Goal: Transaction & Acquisition: Purchase product/service

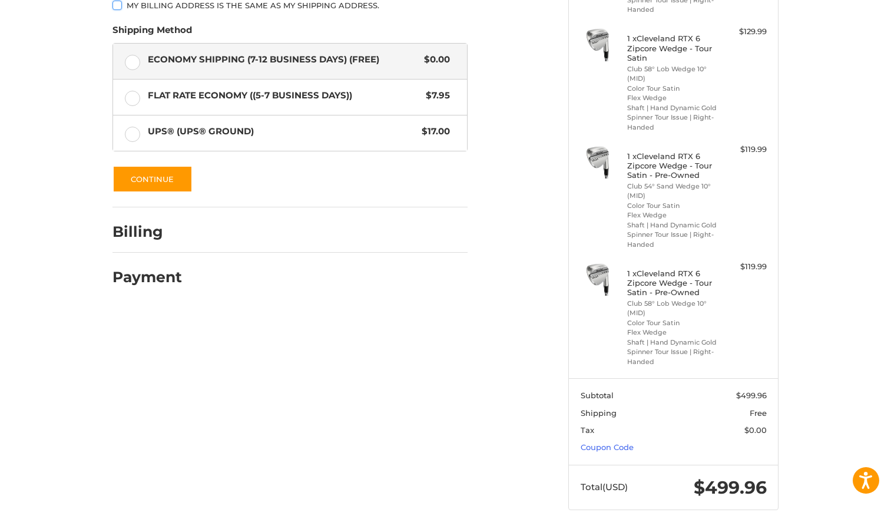
scroll to position [289, 0]
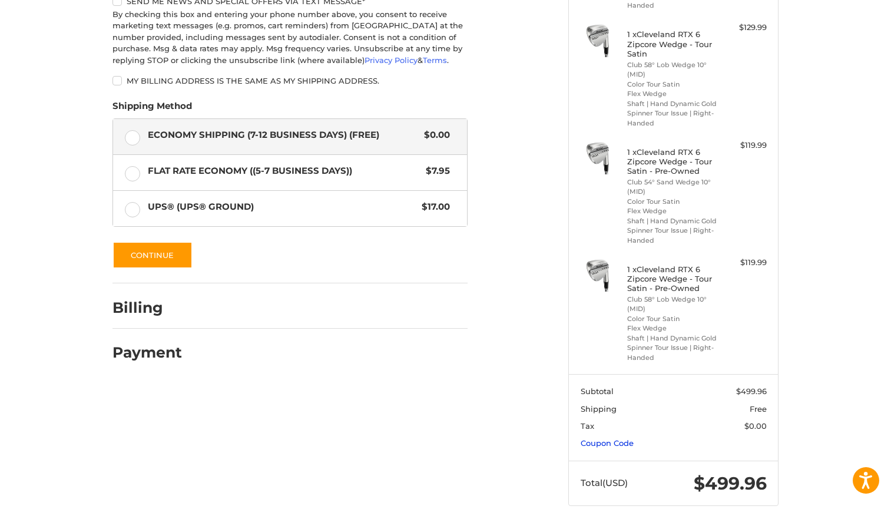
click at [592, 440] on link "Coupon Code" at bounding box center [607, 442] width 53 height 9
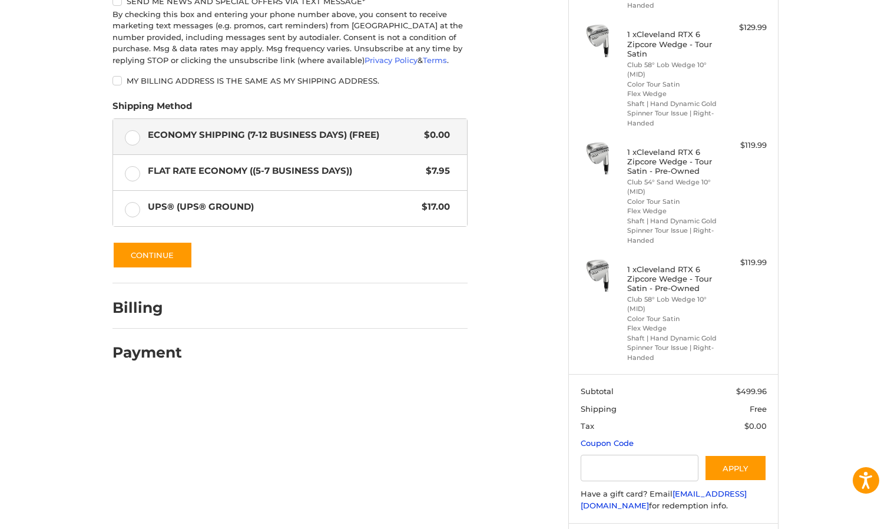
scroll to position [351, 0]
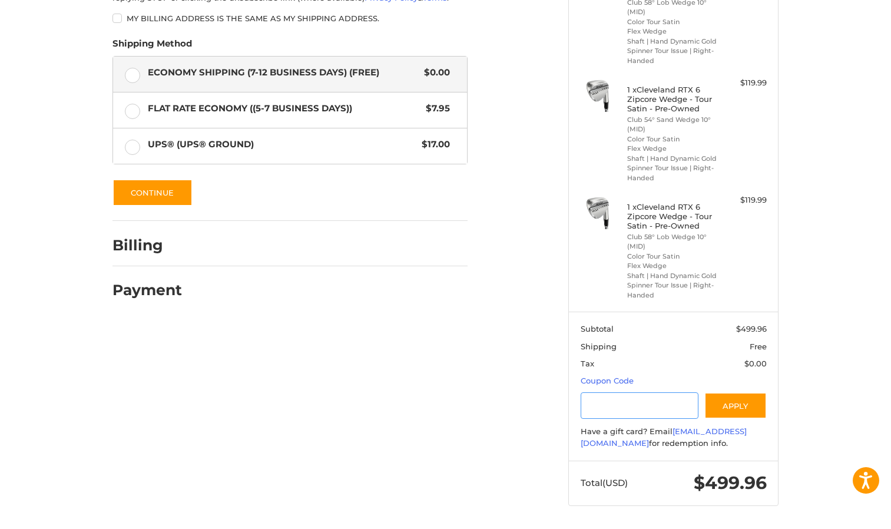
click at [636, 407] on input "Gift Certificate or Coupon Code" at bounding box center [640, 405] width 118 height 26
click at [628, 399] on input "Gift Certificate or Coupon Code" at bounding box center [640, 405] width 118 height 26
click at [735, 407] on button "Apply" at bounding box center [735, 405] width 62 height 26
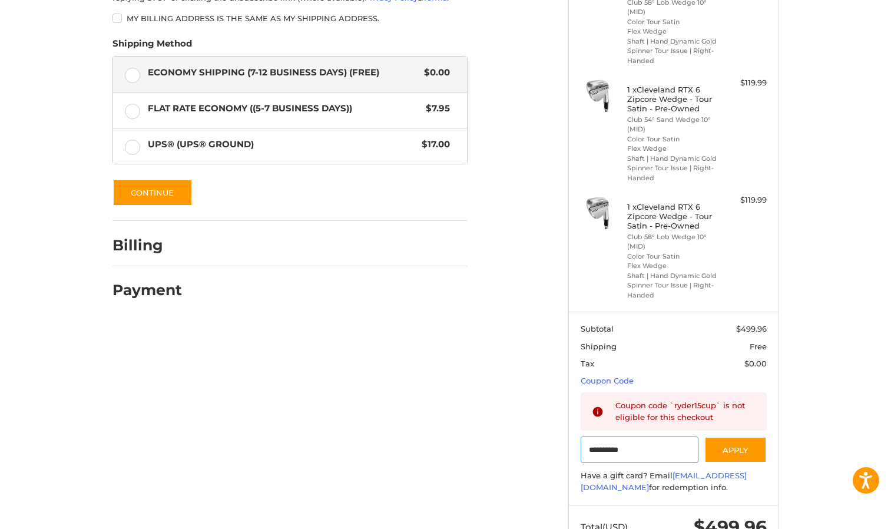
click at [643, 449] on input "**********" at bounding box center [640, 449] width 118 height 26
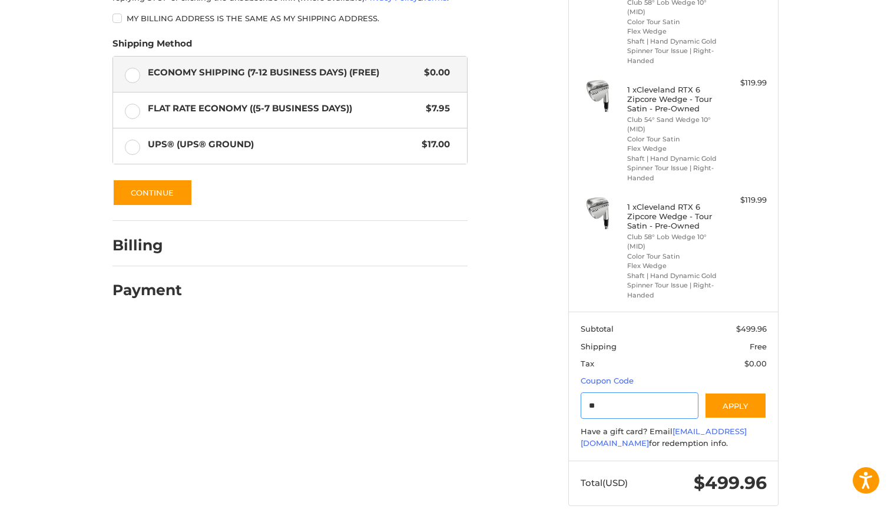
type input "*"
type input "*********"
click at [734, 404] on button "Apply" at bounding box center [735, 405] width 62 height 26
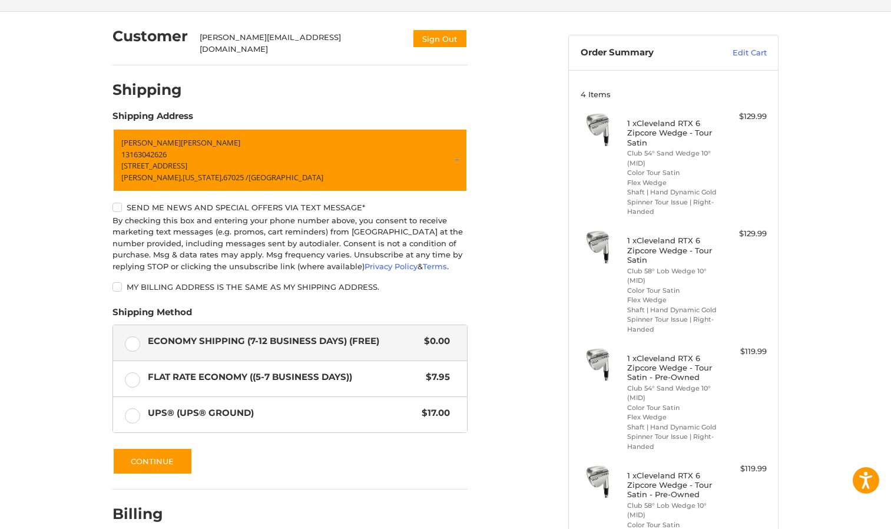
scroll to position [57, 0]
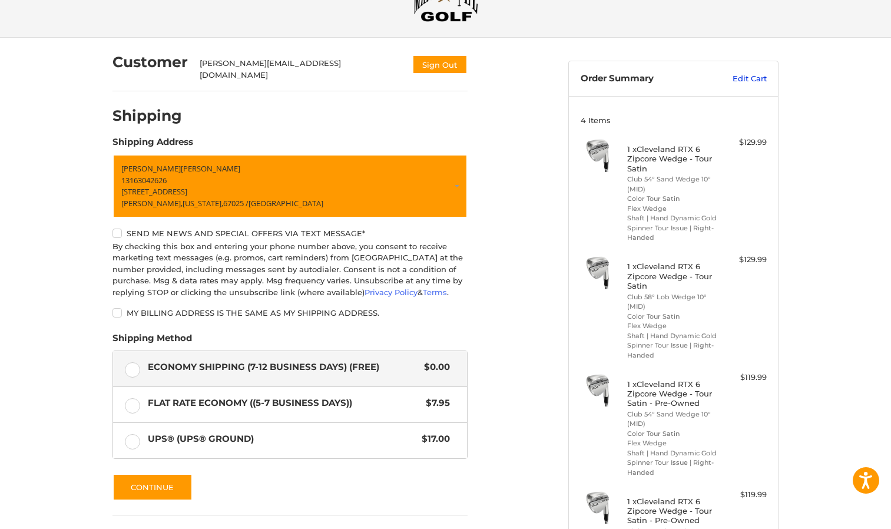
click at [738, 74] on link "Edit Cart" at bounding box center [736, 79] width 59 height 12
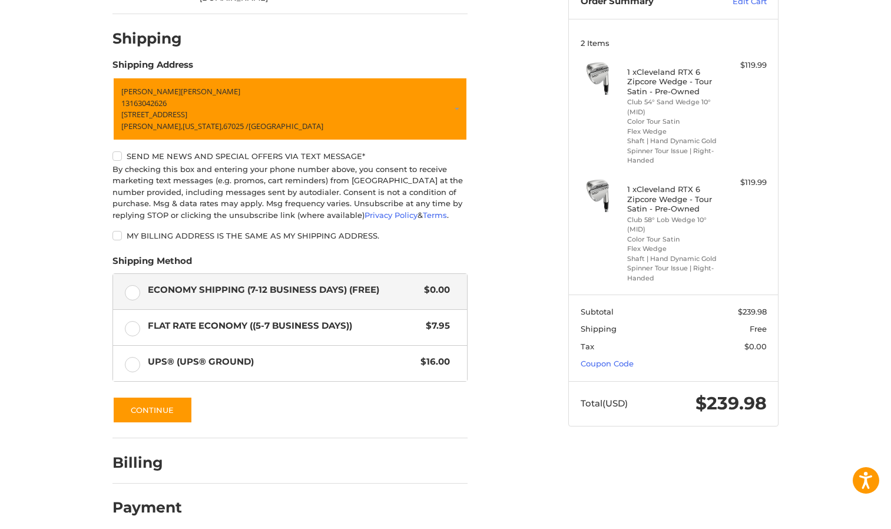
scroll to position [137, 0]
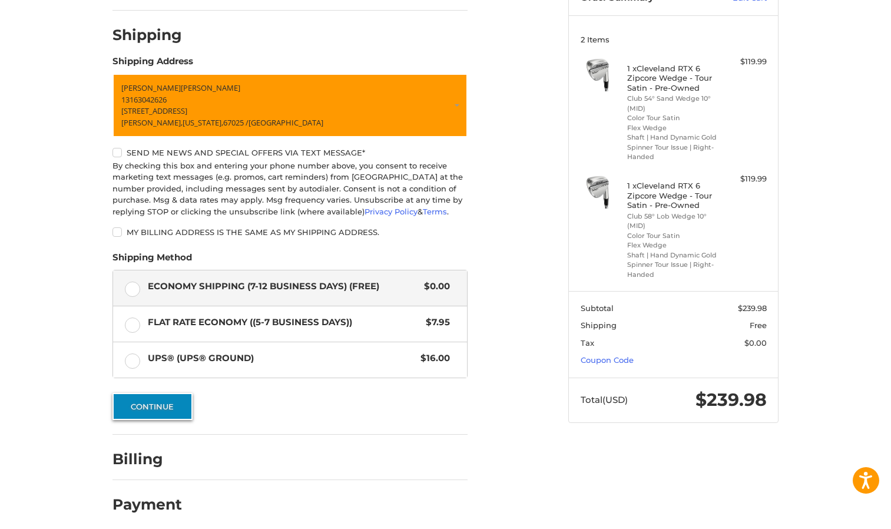
click at [163, 399] on button "Continue" at bounding box center [152, 406] width 80 height 27
